Goal: Information Seeking & Learning: Find specific fact

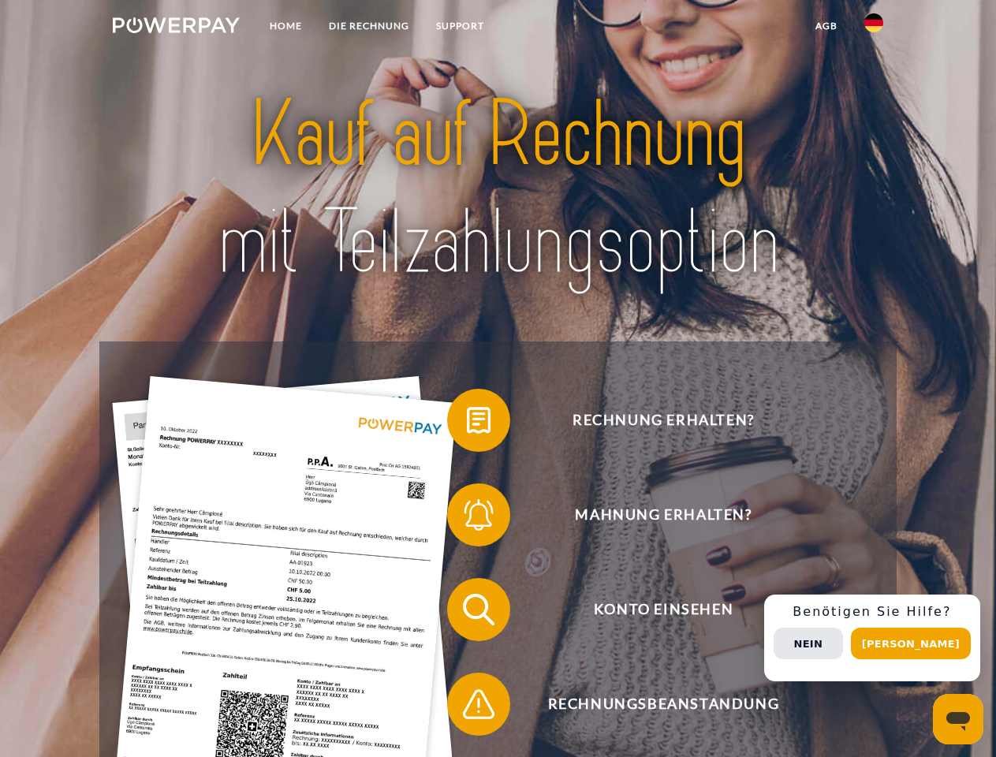
click at [176, 28] on img at bounding box center [176, 25] width 127 height 16
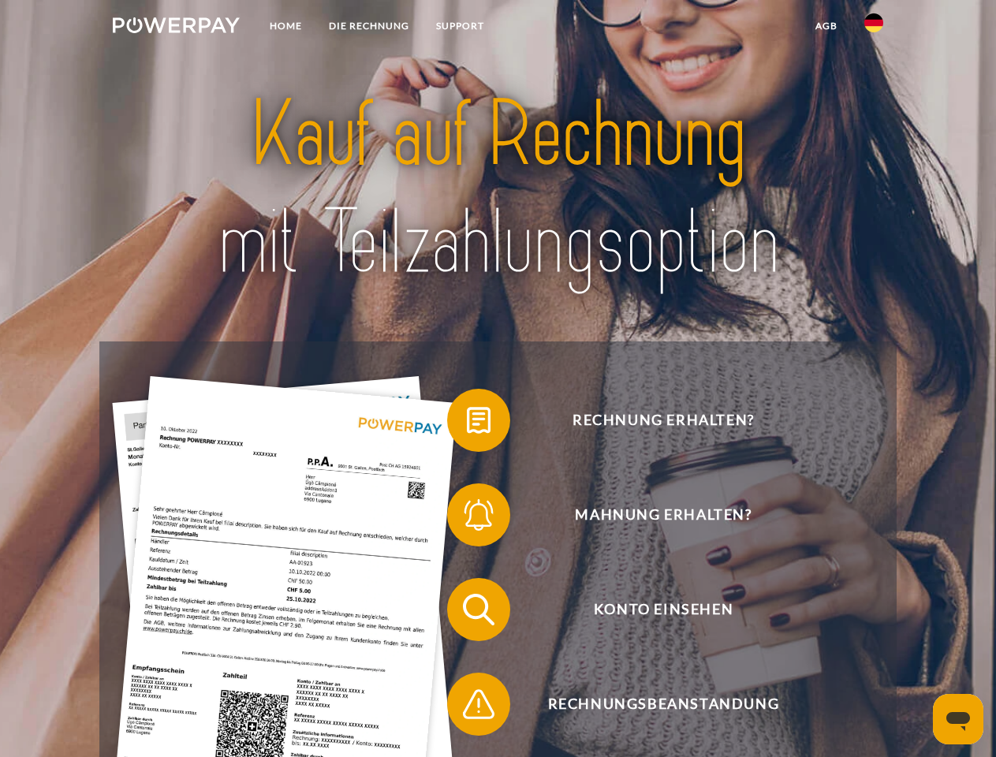
click at [874, 28] on img at bounding box center [873, 22] width 19 height 19
click at [826, 26] on link "agb" at bounding box center [826, 26] width 49 height 28
click at [467, 423] on span at bounding box center [455, 420] width 79 height 79
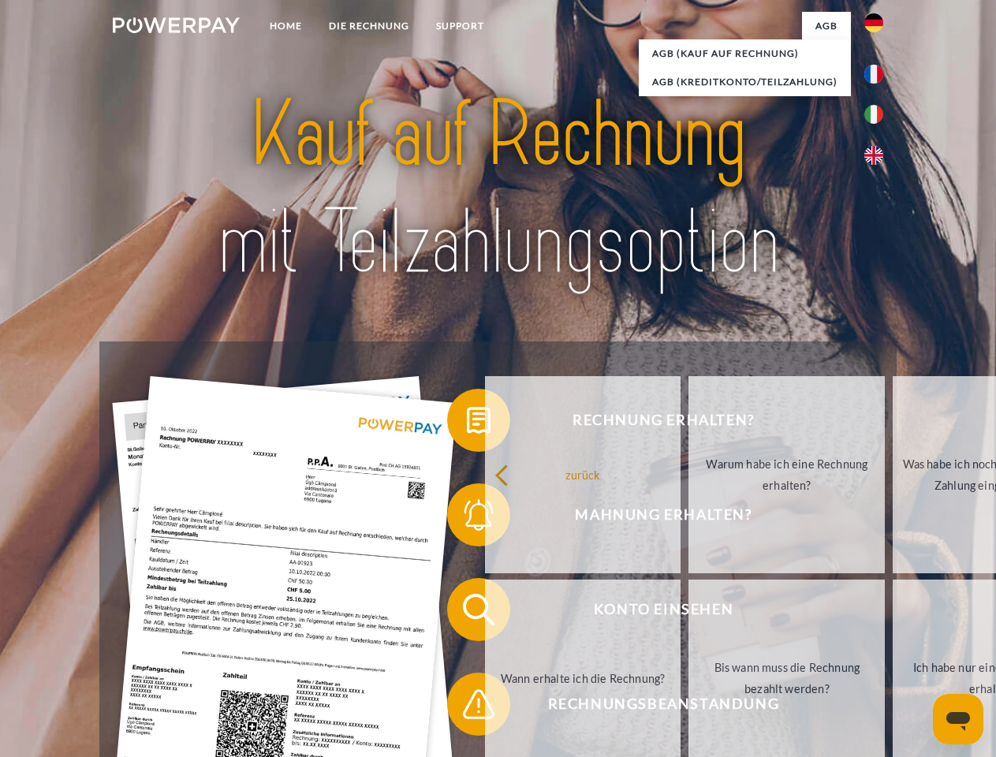
click at [467, 518] on div "Rechnung erhalten? Mahnung erhalten? Konto einsehen" at bounding box center [497, 656] width 796 height 631
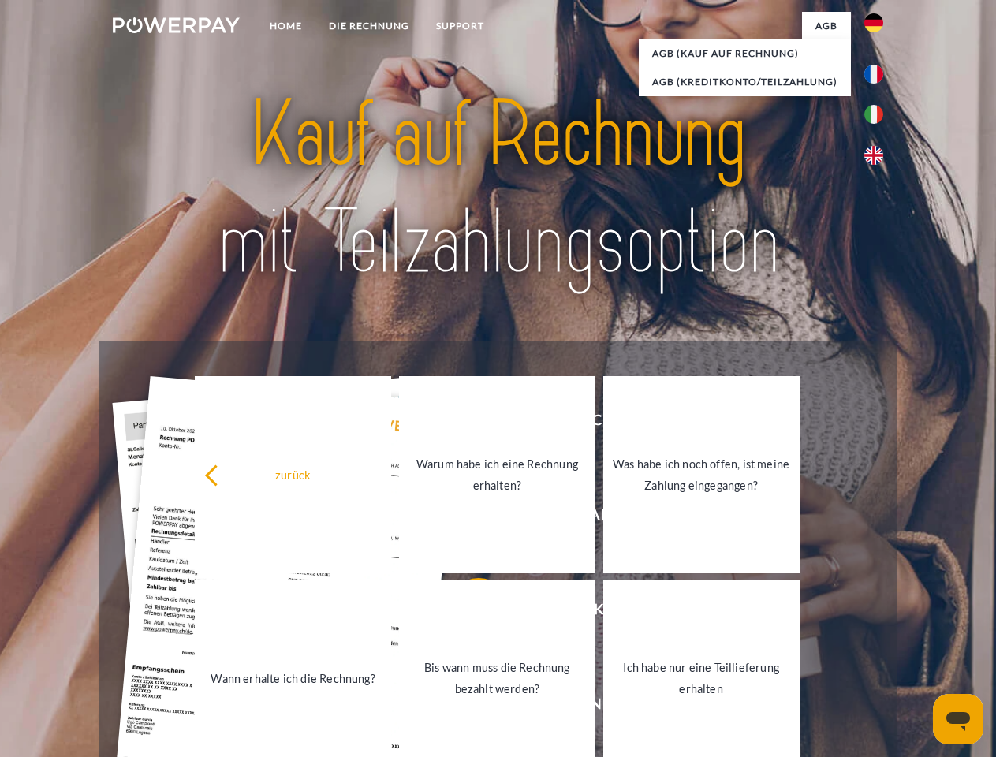
click at [467, 613] on link "Bis wann muss die Rechnung bezahlt werden?" at bounding box center [497, 678] width 196 height 197
click at [467, 707] on span at bounding box center [455, 704] width 79 height 79
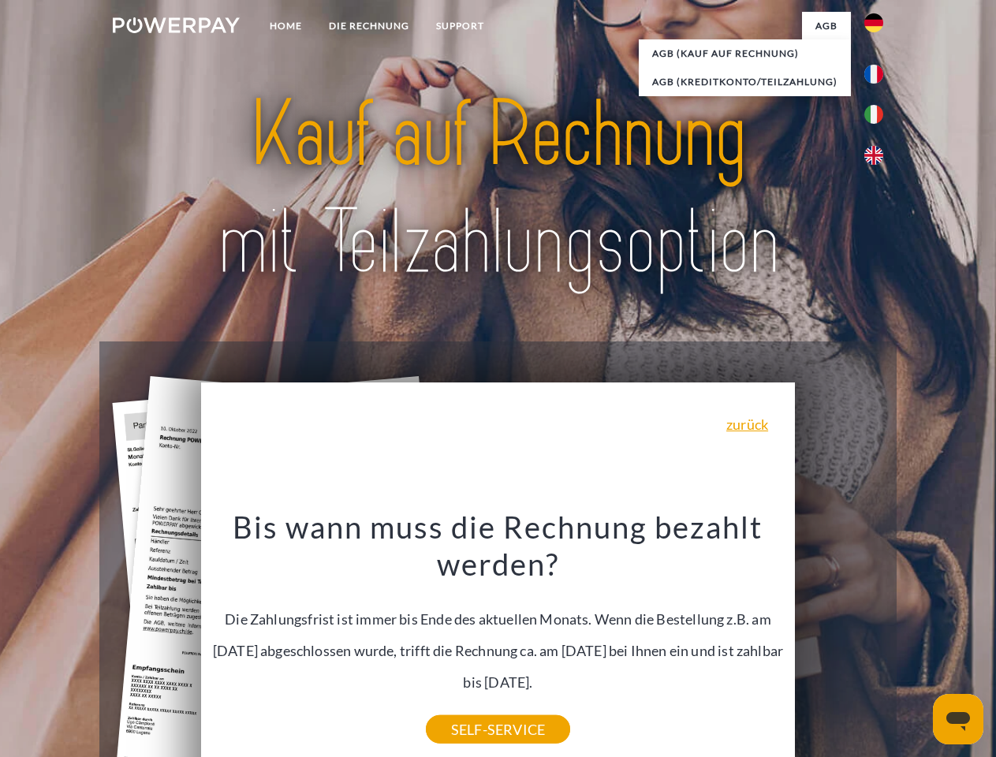
click at [878, 638] on div "Rechnung erhalten? Mahnung erhalten? Konto einsehen" at bounding box center [497, 656] width 796 height 631
click at [839, 641] on span "Konto einsehen" at bounding box center [663, 609] width 386 height 63
click at [916, 643] on header "Home DIE RECHNUNG SUPPORT" at bounding box center [498, 544] width 996 height 1089
